Goal: Find contact information: Find contact information

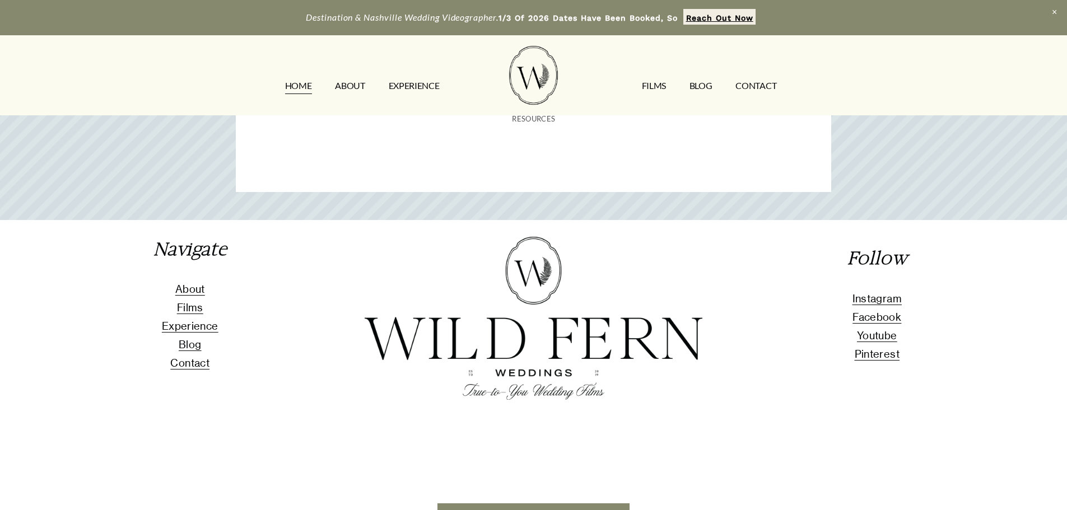
scroll to position [4839, 0]
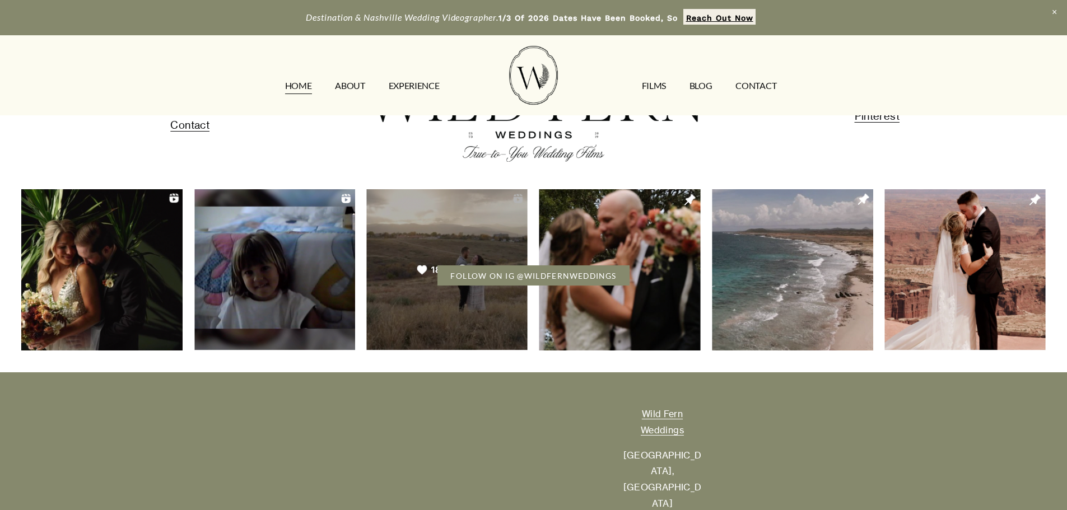
drag, startPoint x: 700, startPoint y: 429, endPoint x: 655, endPoint y: 430, distance: 44.8
copy p "209-3309"
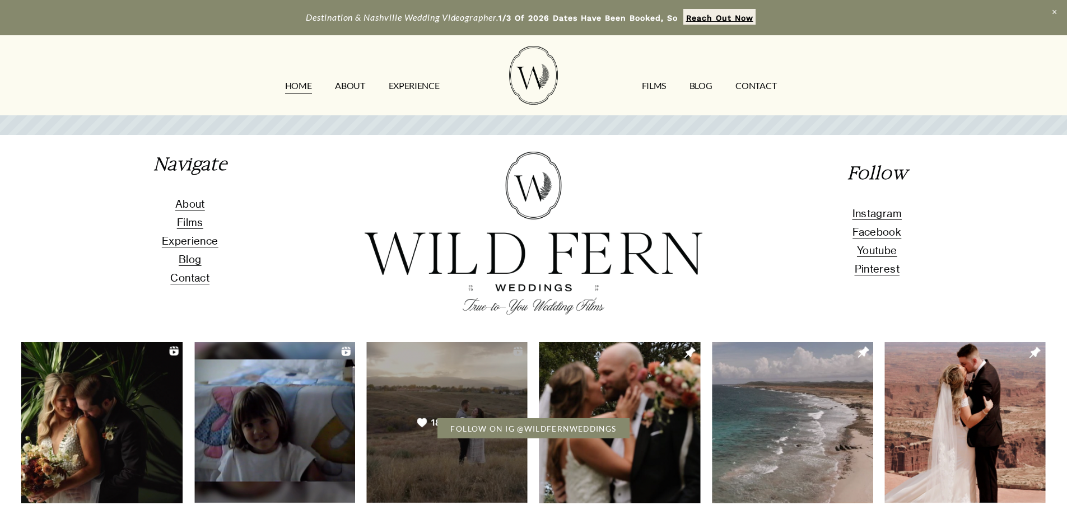
scroll to position [4671, 0]
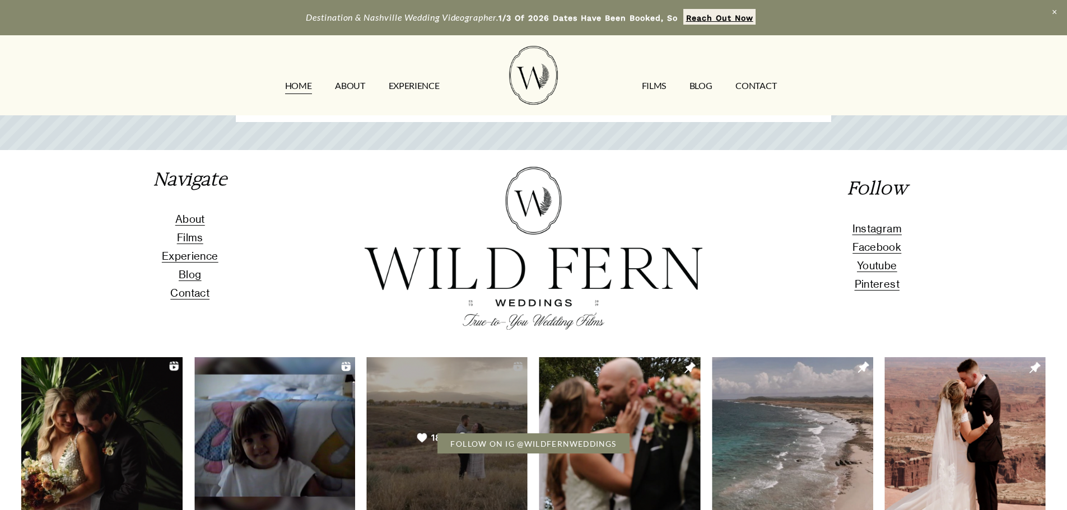
click at [767, 86] on link "CONTACT" at bounding box center [756, 86] width 41 height 18
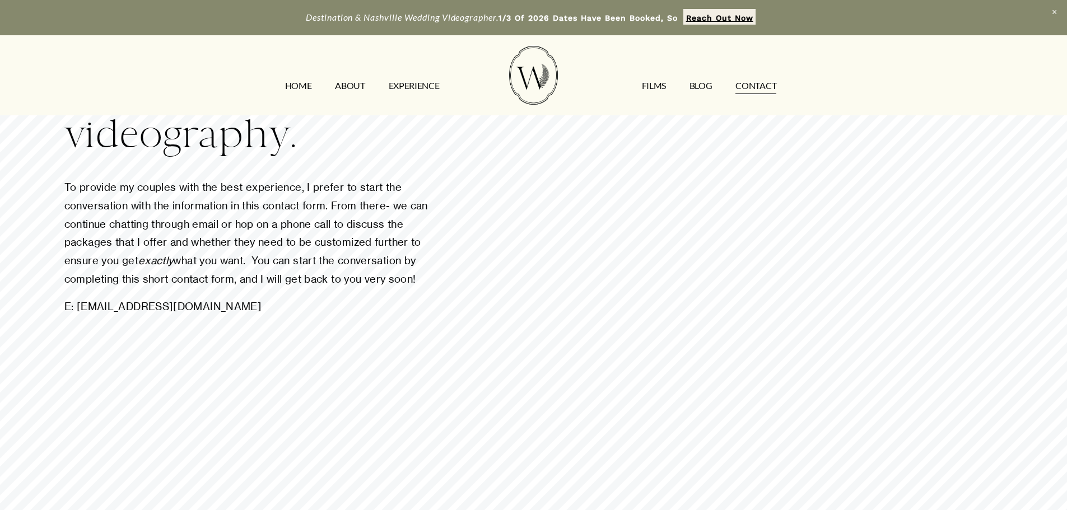
scroll to position [224, 0]
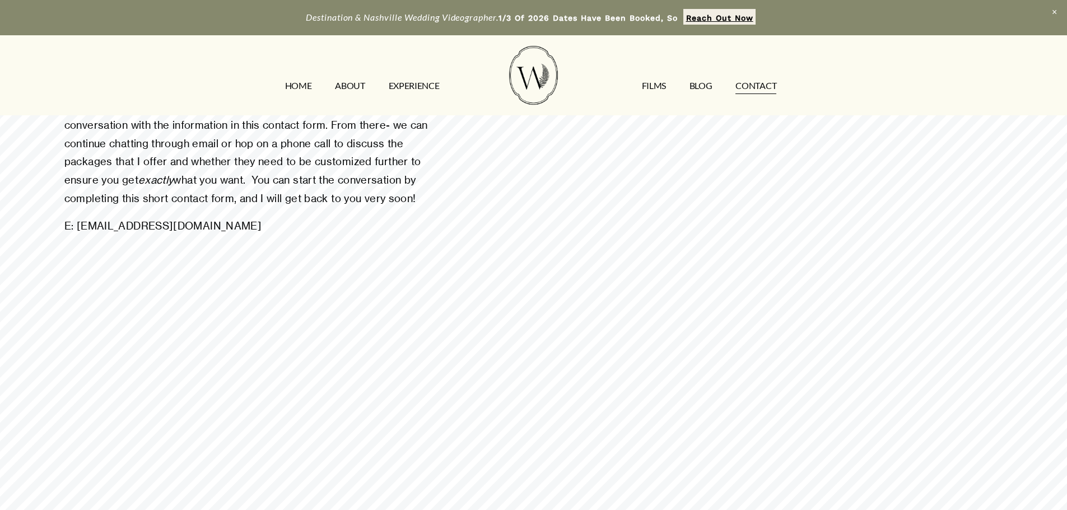
click at [86, 229] on p "E: contact@wildfernweddings.com" at bounding box center [254, 226] width 380 height 18
drag, startPoint x: 86, startPoint y: 229, endPoint x: 216, endPoint y: 233, distance: 130.0
click at [216, 233] on p "E: contact@wildfernweddings.com" at bounding box center [254, 226] width 380 height 18
copy p "contact@wildfernweddings.com"
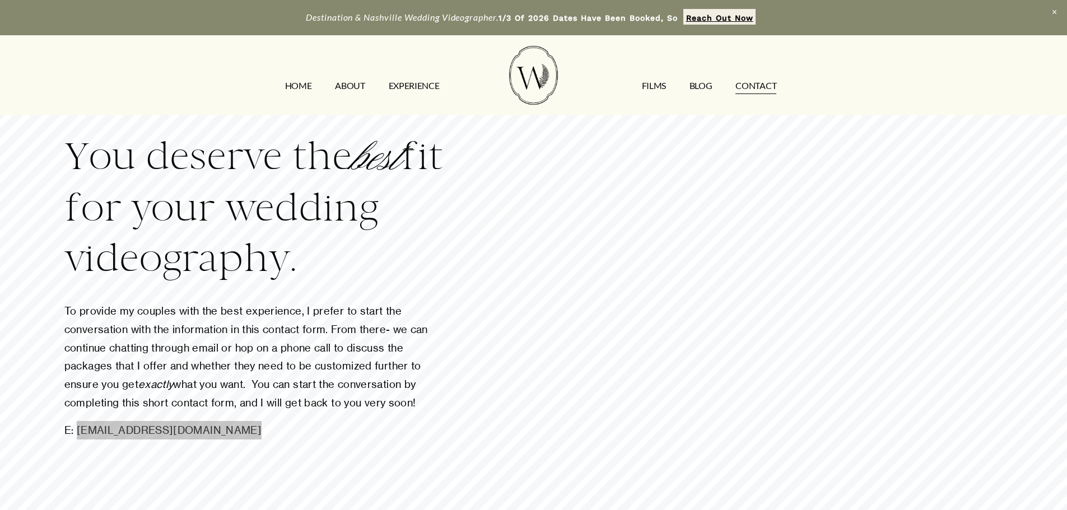
scroll to position [0, 0]
